Goal: Check status: Check status

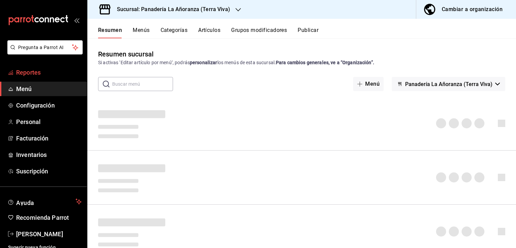
click at [39, 71] on span "Reportes" at bounding box center [49, 72] width 66 height 9
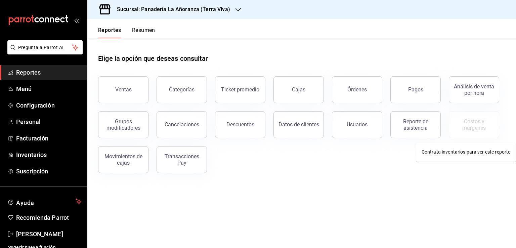
click at [363, 92] on div "Órdenes" at bounding box center [356, 89] width 19 height 6
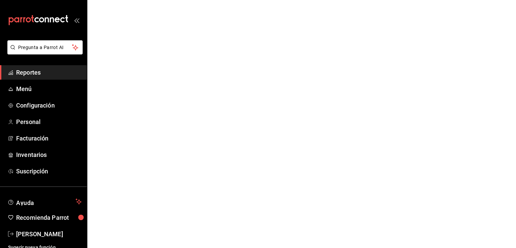
click at [363, 0] on html "Pregunta a Parrot AI Reportes Menú Configuración Personal Facturación Inventari…" at bounding box center [258, 0] width 516 height 0
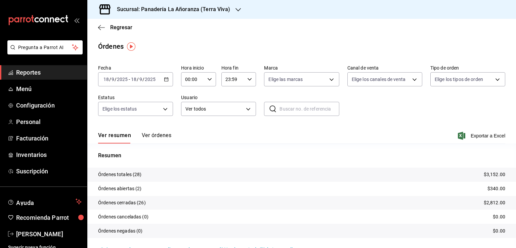
click at [235, 10] on icon "button" at bounding box center [237, 9] width 5 height 3
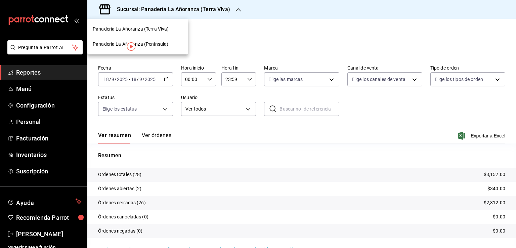
click at [159, 43] on span "Panadería La Añoranza (Península)" at bounding box center [131, 44] width 76 height 7
